Goal: Task Accomplishment & Management: Manage account settings

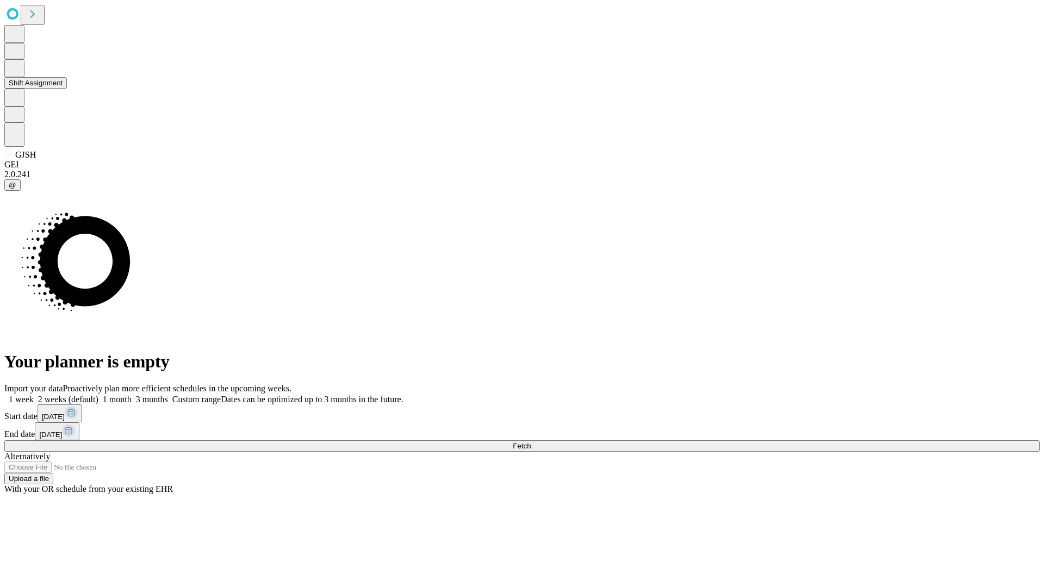
click at [67, 89] on button "Shift Assignment" at bounding box center [35, 82] width 63 height 11
